Goal: Obtain resource: Download file/media

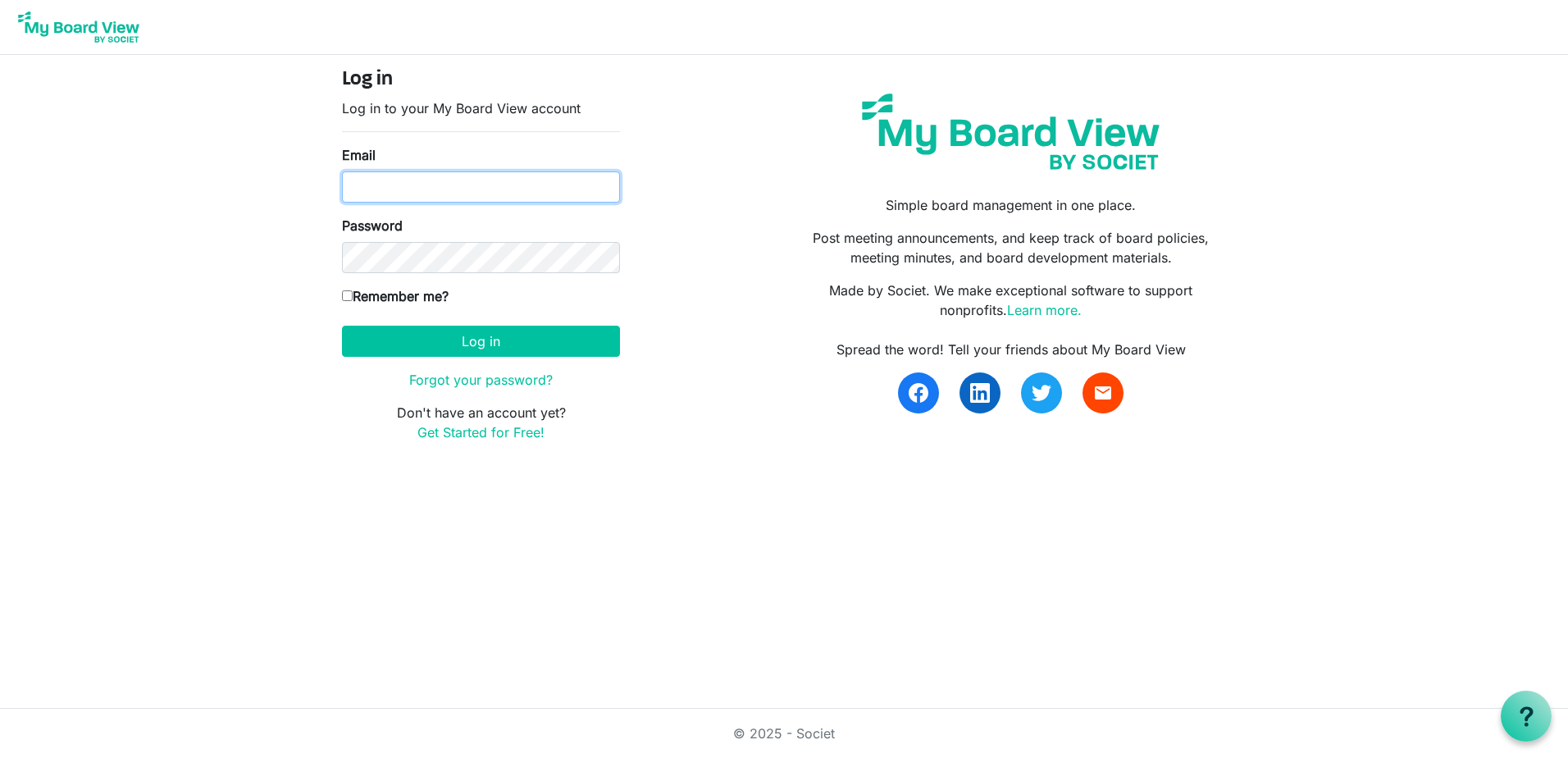
type input "[EMAIL_ADDRESS][DOMAIN_NAME]"
click at [405, 290] on label "Remember me?" at bounding box center [395, 296] width 107 height 20
click at [352, 290] on input "Remember me?" at bounding box center [347, 295] width 10 height 10
checkbox input "true"
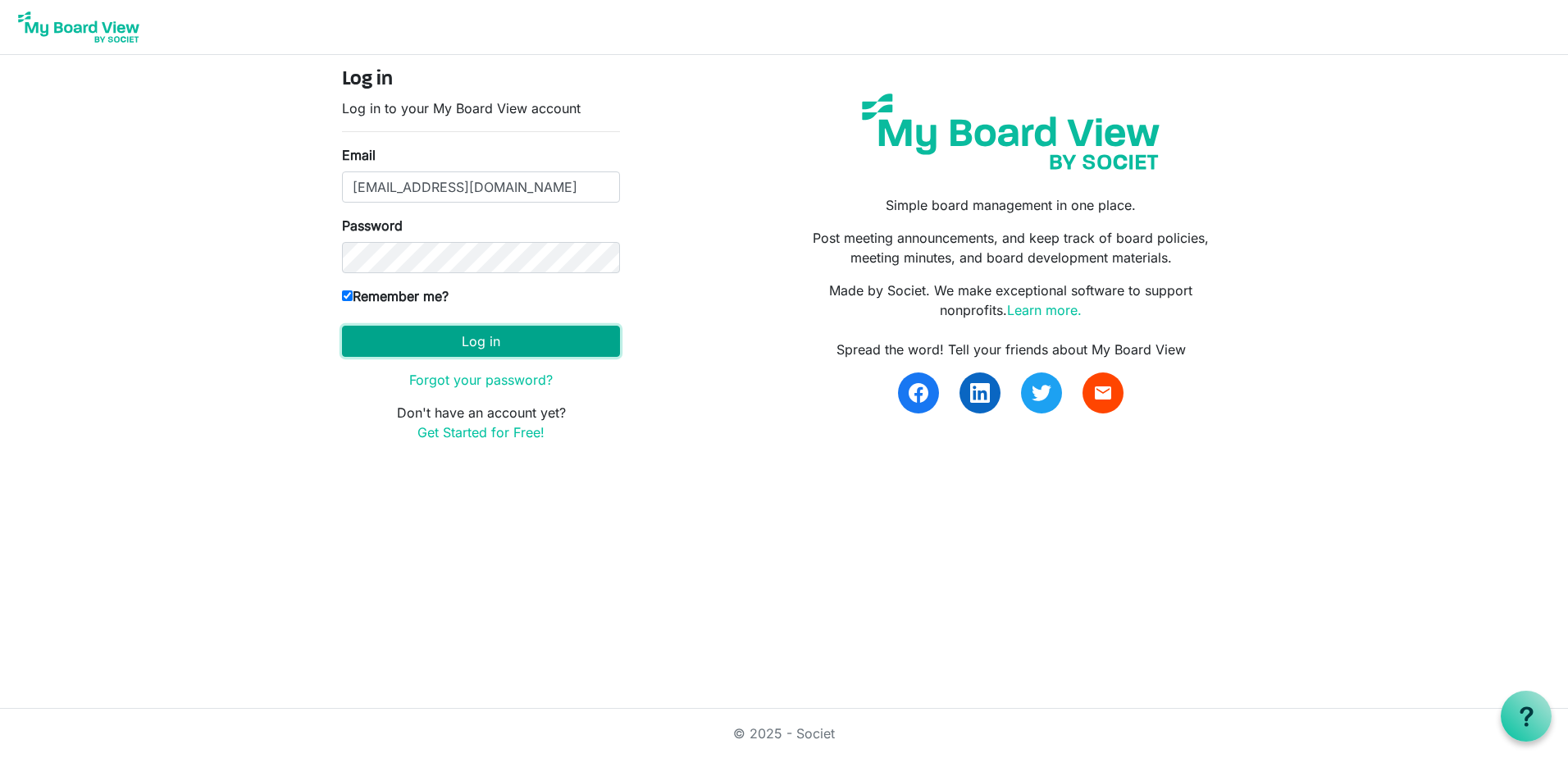
click at [497, 342] on button "Log in" at bounding box center [481, 341] width 278 height 31
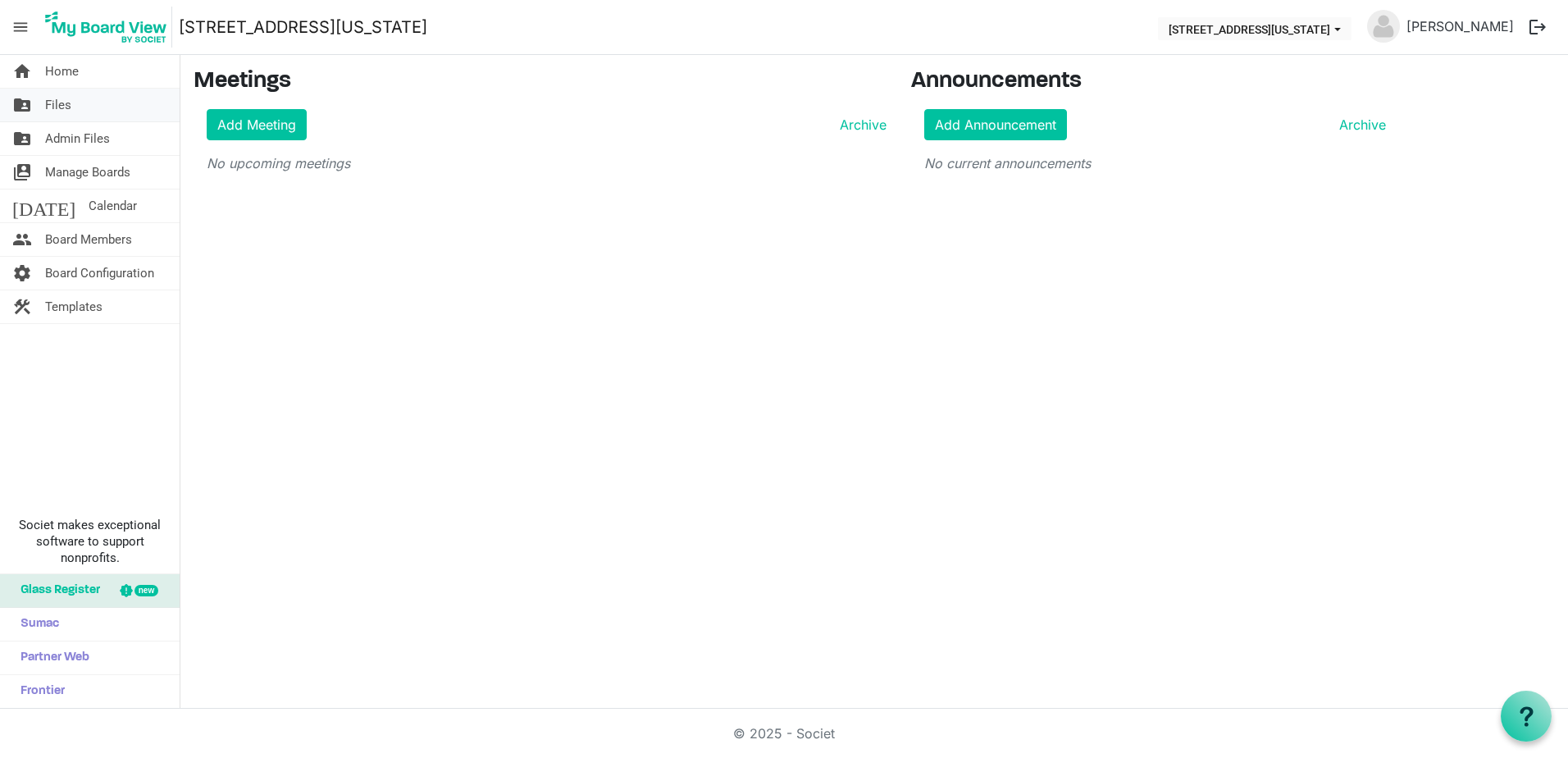
click at [58, 108] on span "Files" at bounding box center [58, 105] width 27 height 33
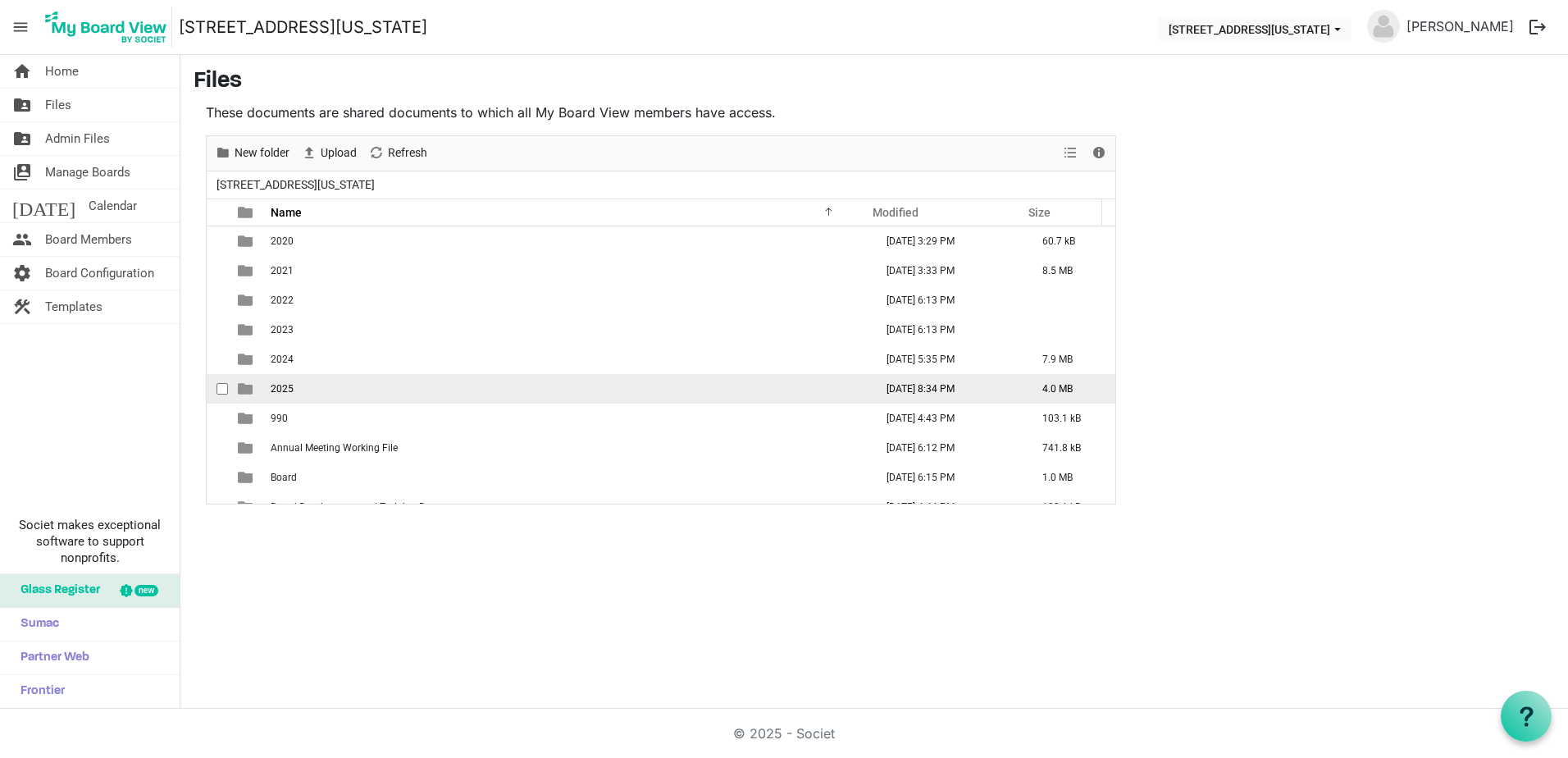
click at [321, 388] on td "2025" at bounding box center [567, 388] width 603 height 30
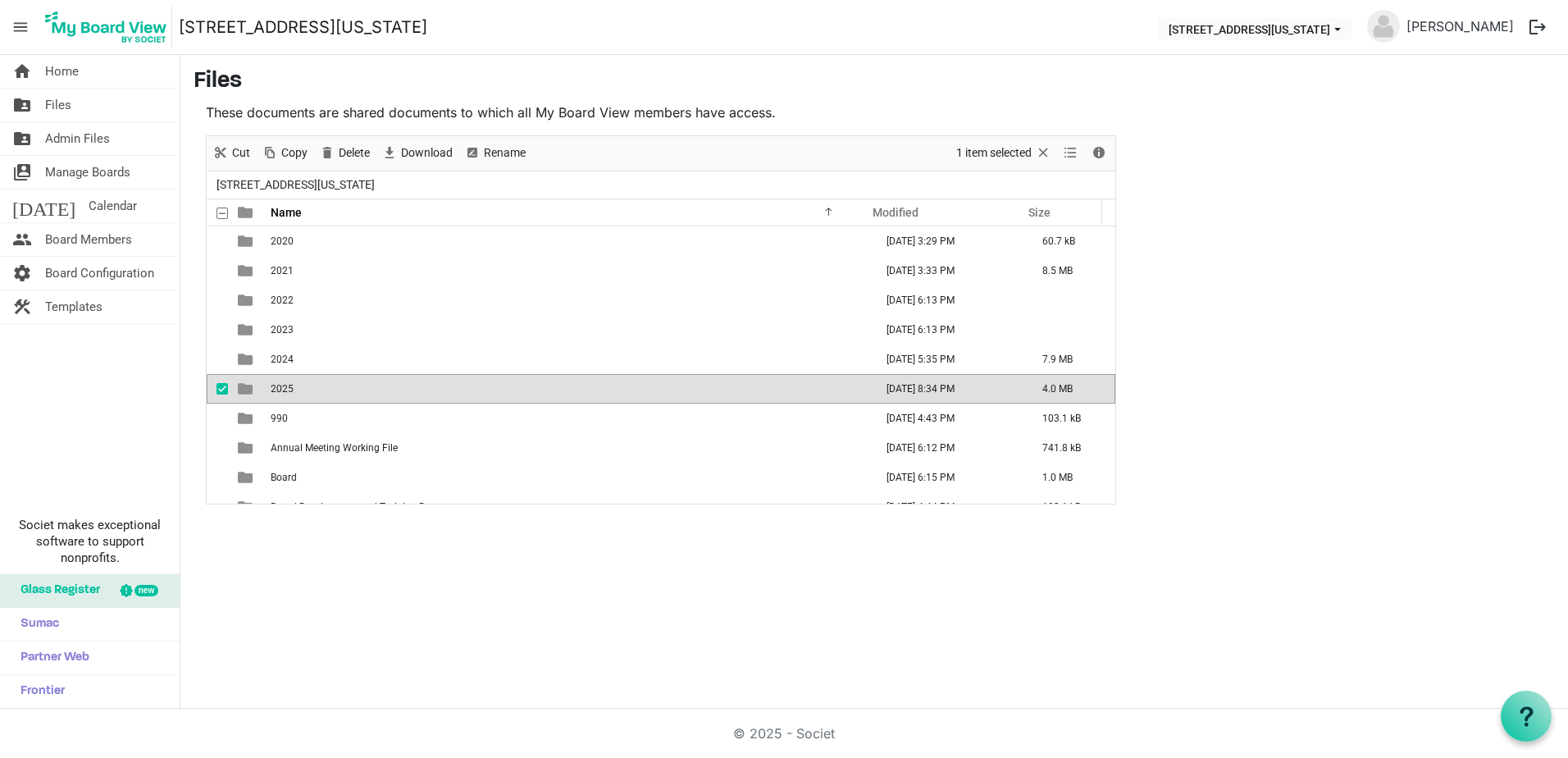
click at [321, 388] on td "2025" at bounding box center [567, 388] width 603 height 30
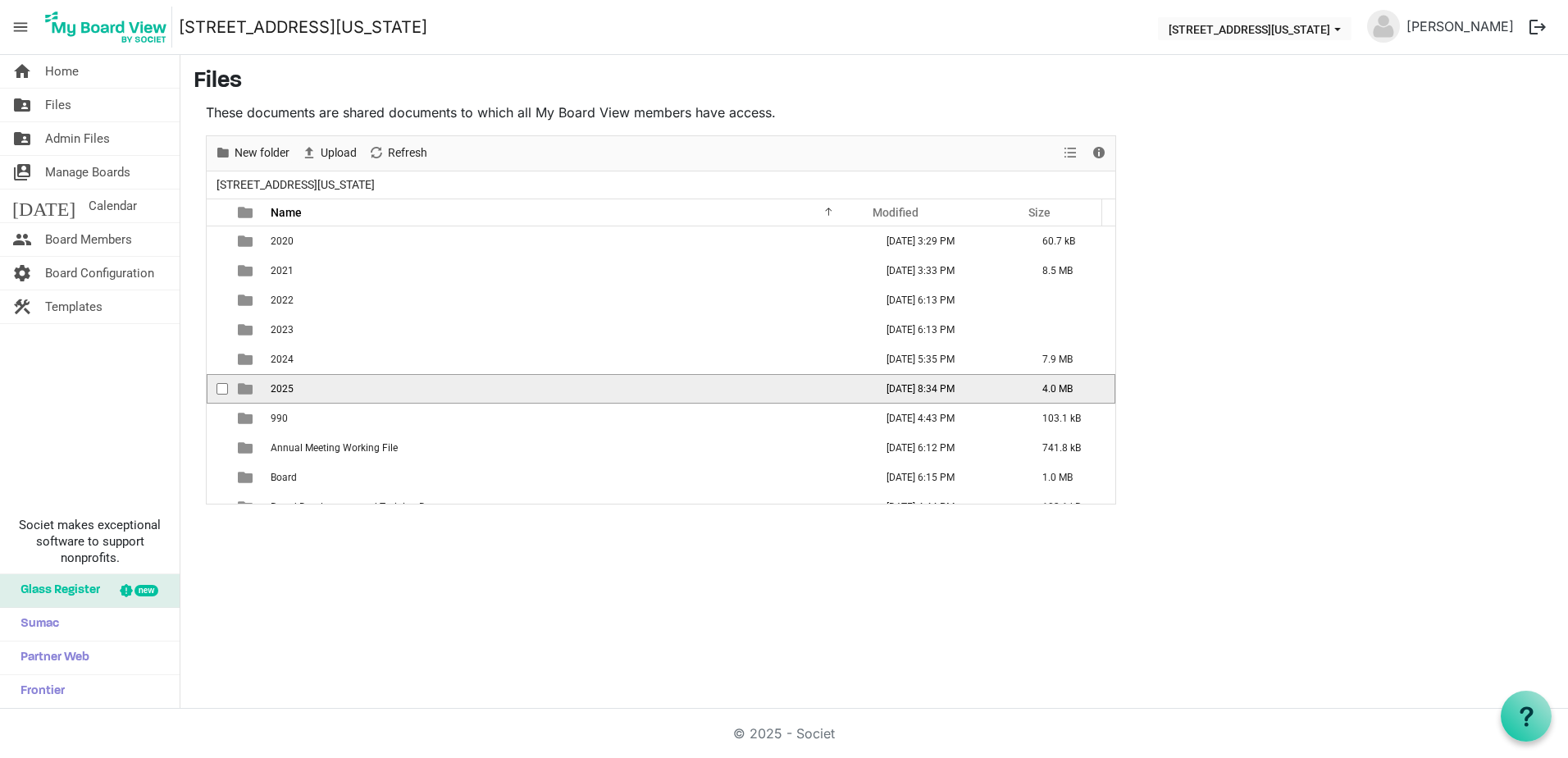
click at [321, 388] on td "2025" at bounding box center [567, 388] width 603 height 30
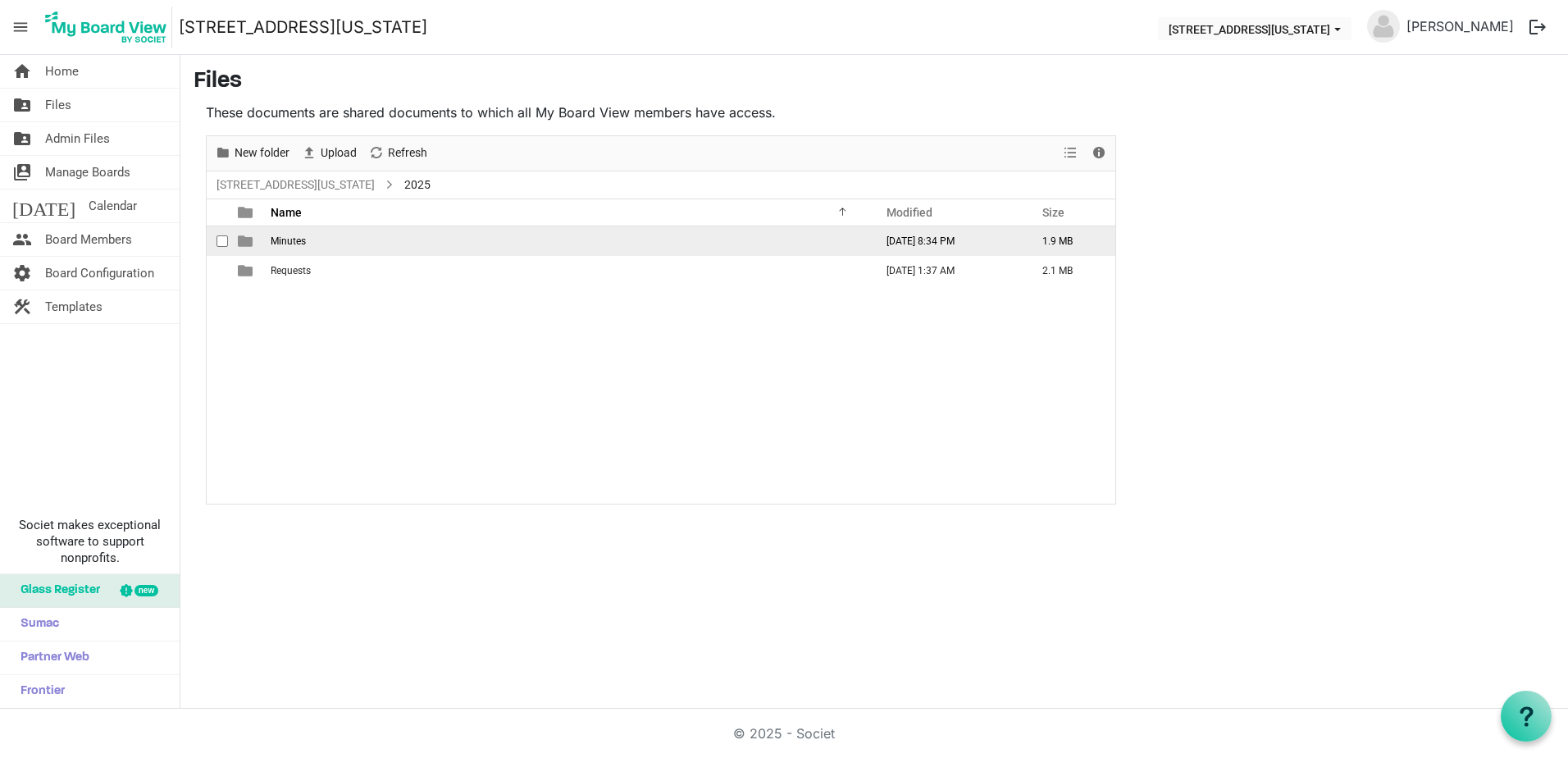
click at [323, 235] on td "Minutes" at bounding box center [567, 241] width 603 height 30
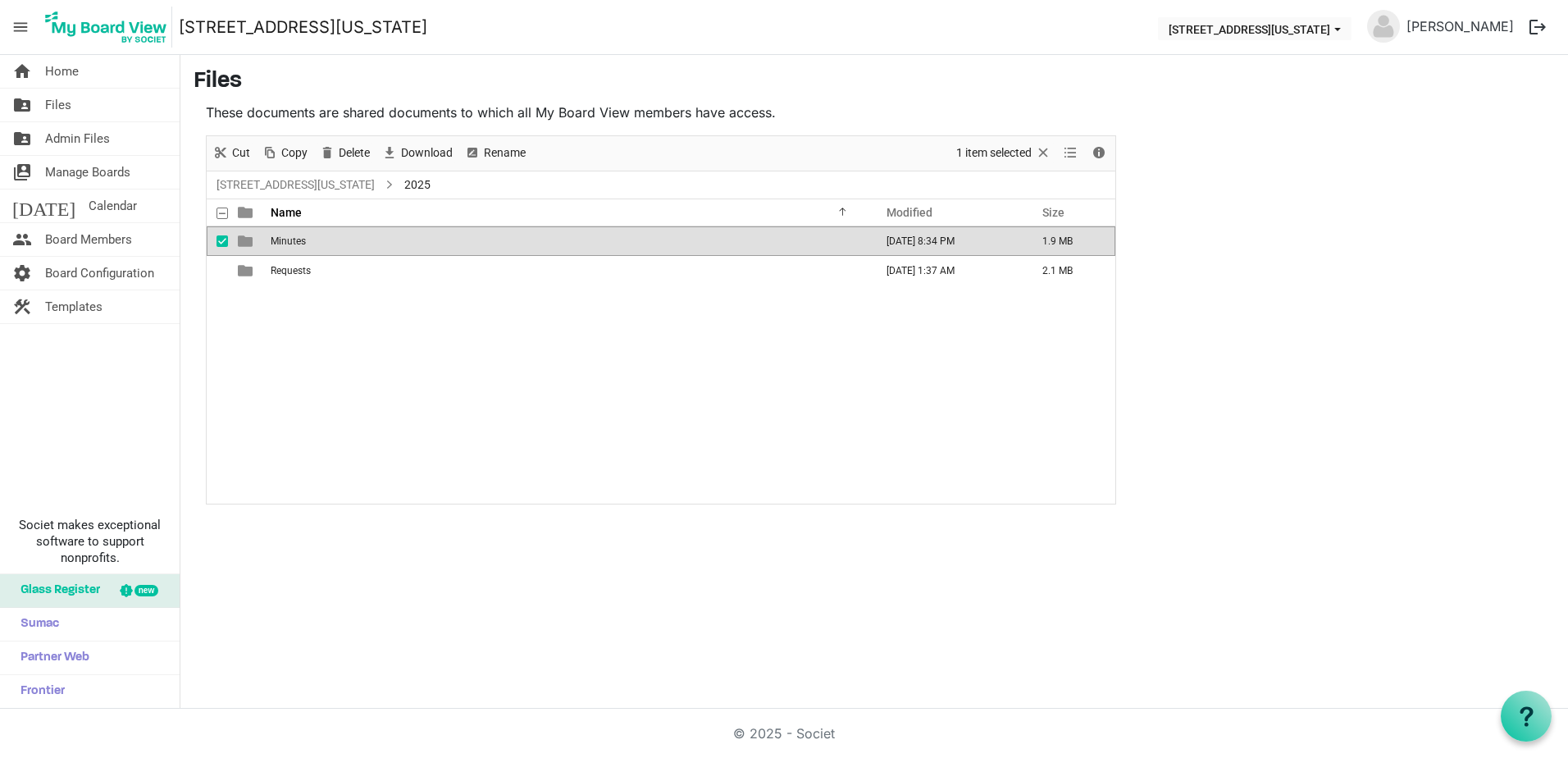
click at [323, 235] on td "Minutes" at bounding box center [567, 241] width 603 height 30
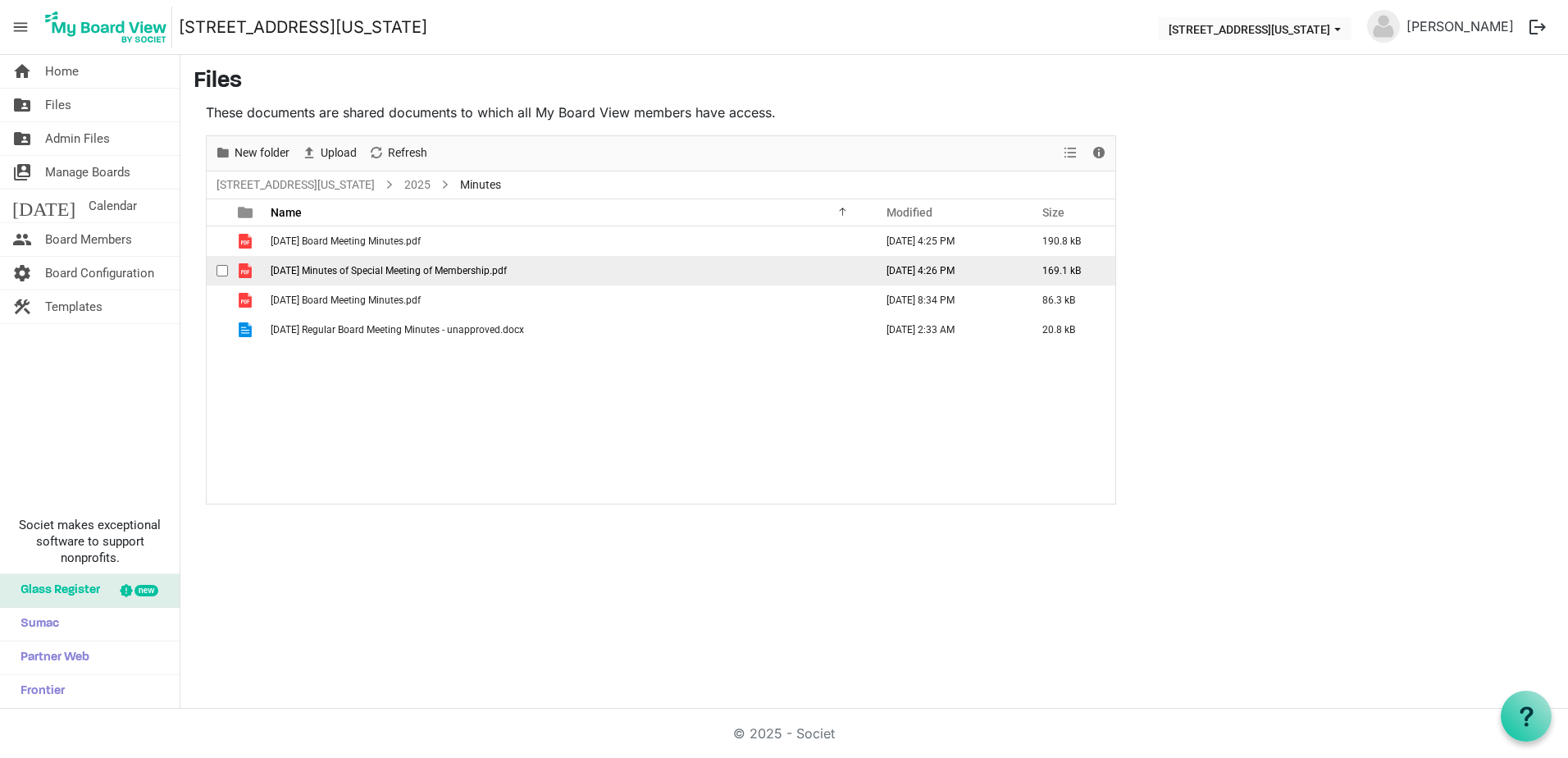
click at [365, 277] on td "07-22-2025 Minutes of Special Meeting of Membership.pdf" at bounding box center [567, 270] width 603 height 30
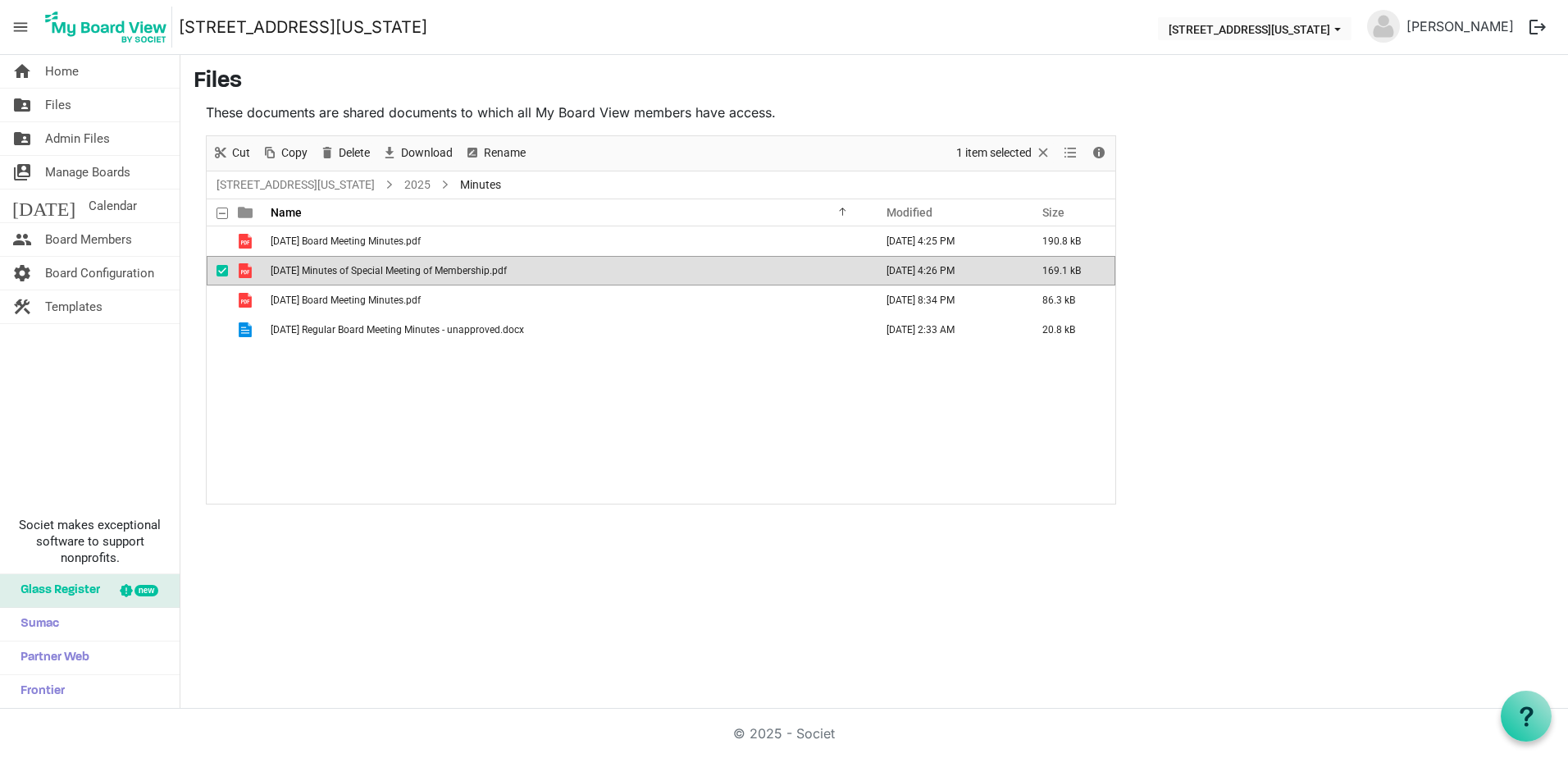
click at [365, 277] on td "07-22-2025 Minutes of Special Meeting of Membership.pdf" at bounding box center [567, 270] width 603 height 30
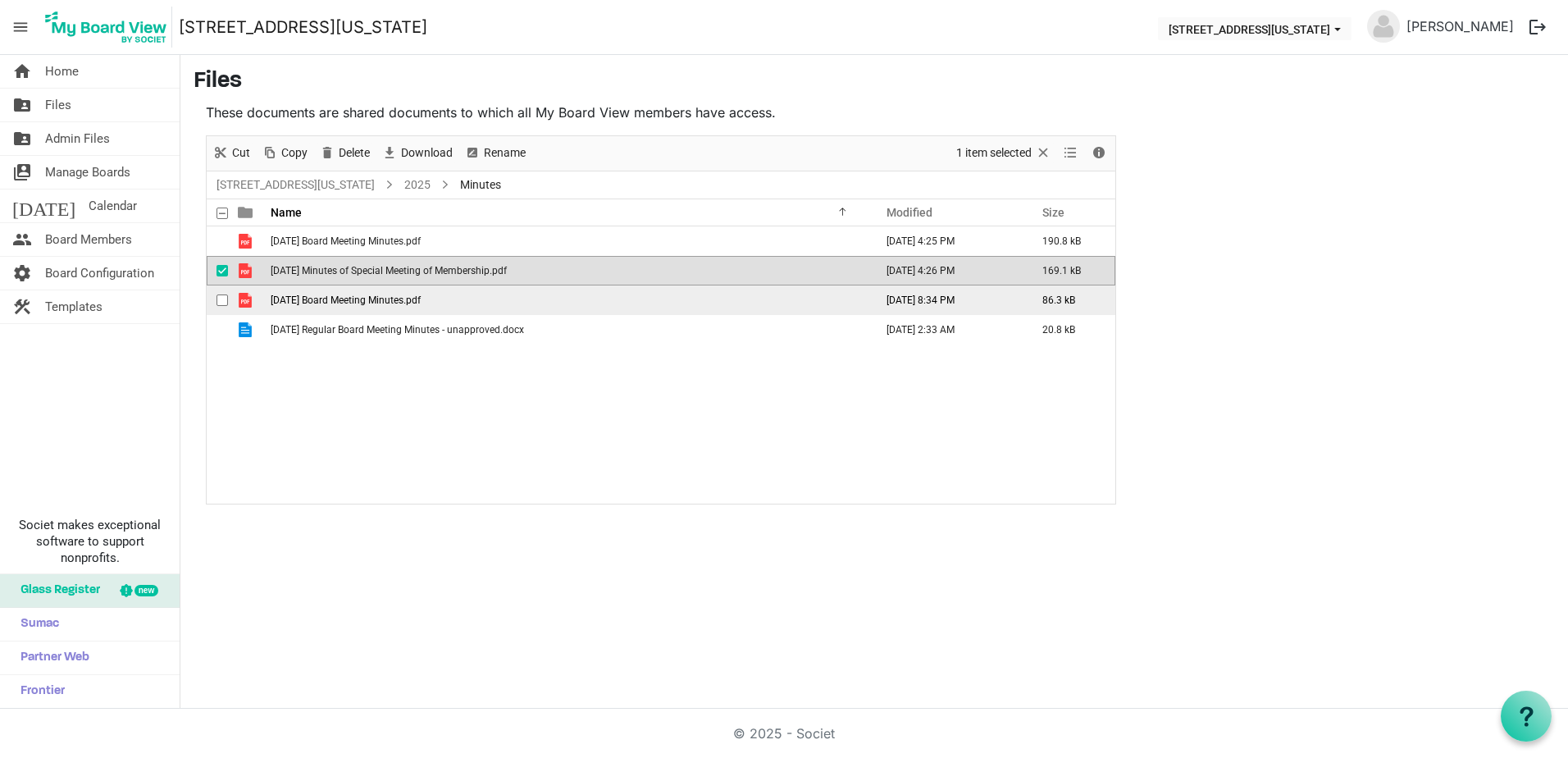
click at [518, 293] on td "08-05-2025 Board Meeting Minutes.pdf" at bounding box center [567, 300] width 603 height 30
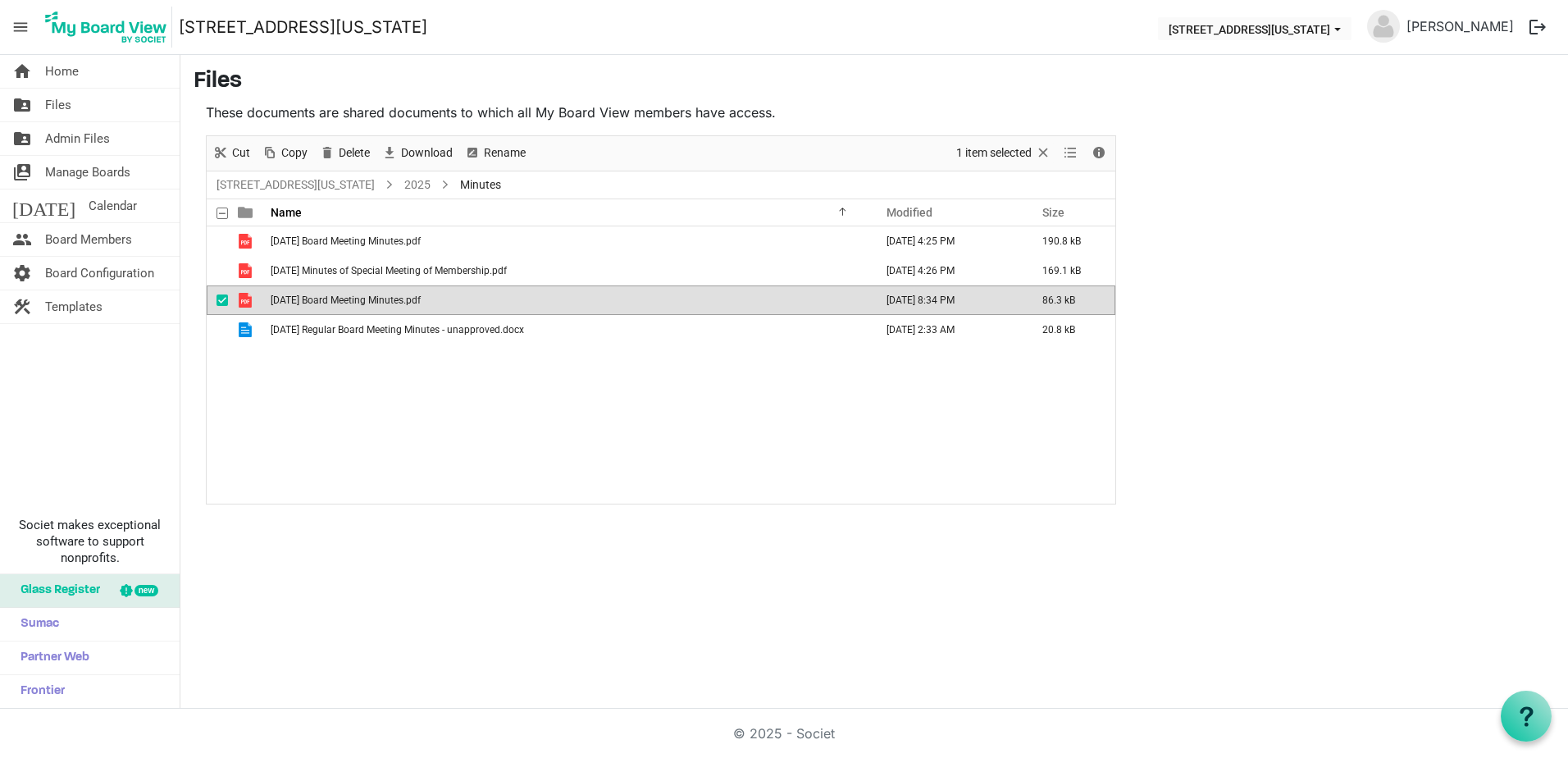
click at [518, 293] on td "08-05-2025 Board Meeting Minutes.pdf" at bounding box center [567, 300] width 603 height 30
